Goal: Task Accomplishment & Management: Manage account settings

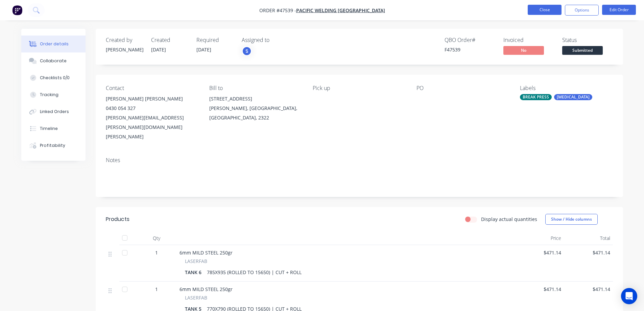
click at [547, 12] on button "Close" at bounding box center [545, 10] width 34 height 10
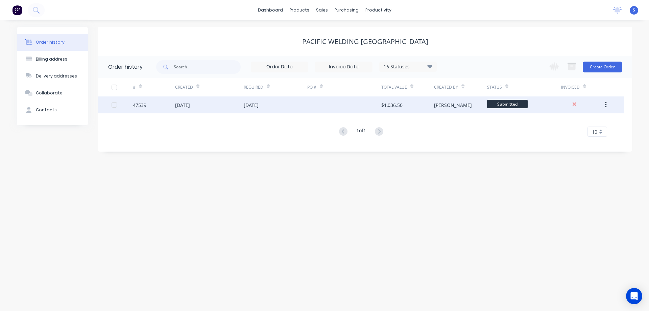
click at [351, 110] on div at bounding box center [344, 104] width 74 height 17
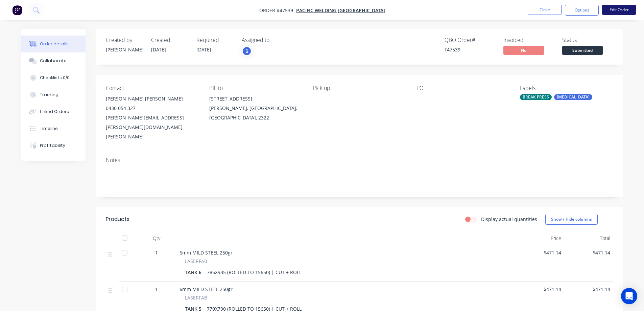
click at [614, 9] on button "Edit Order" at bounding box center [619, 10] width 34 height 10
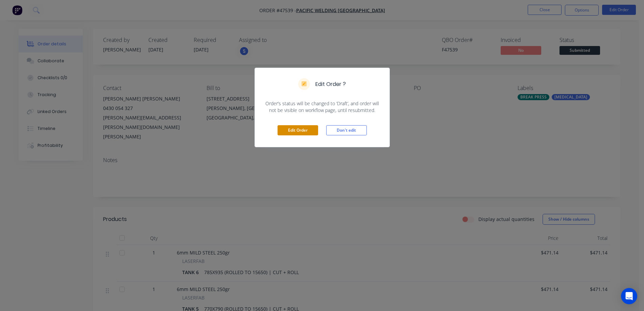
click at [295, 129] on button "Edit Order" at bounding box center [298, 130] width 41 height 10
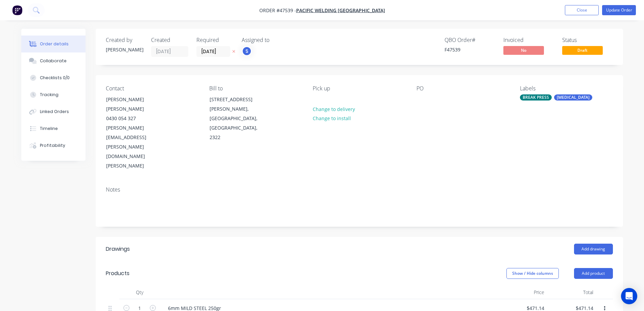
click at [424, 92] on div "PO" at bounding box center [463, 128] width 93 height 86
click at [424, 99] on div at bounding box center [422, 99] width 11 height 10
click at [386, 72] on div "Created by [PERSON_NAME] Created [DATE] Required [DATE] Assigned to S QBO Order…" at bounding box center [359, 288] width 527 height 518
click at [623, 8] on button "Update Order" at bounding box center [619, 10] width 34 height 10
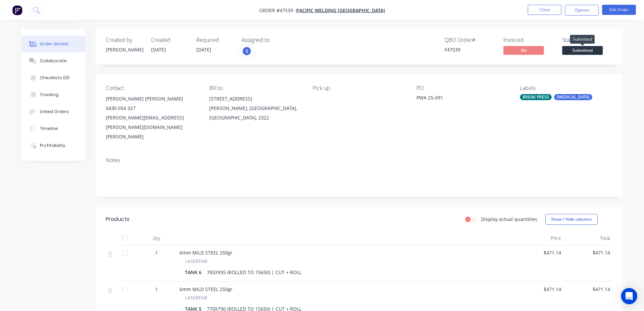
click at [580, 52] on span "Submitted" at bounding box center [582, 50] width 41 height 8
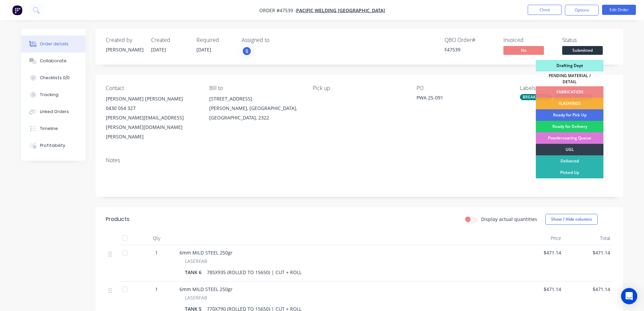
click at [564, 67] on div "Drafting Dept" at bounding box center [570, 65] width 68 height 11
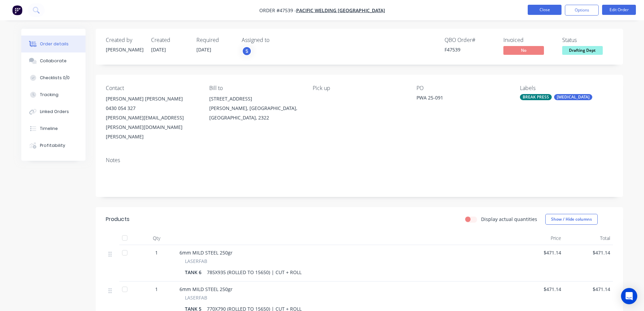
click at [547, 10] on button "Close" at bounding box center [545, 10] width 34 height 10
